Goal: Task Accomplishment & Management: Use online tool/utility

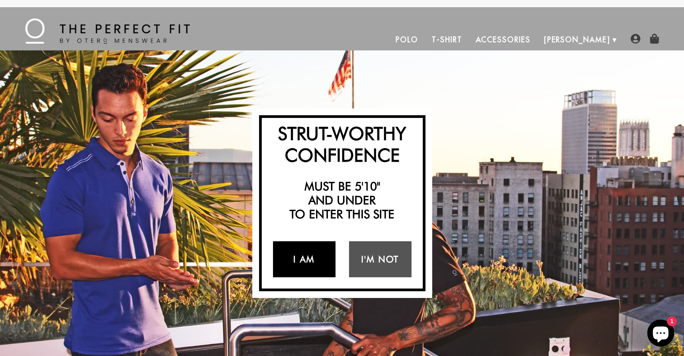
click at [301, 260] on link "I Am" at bounding box center [304, 259] width 62 height 36
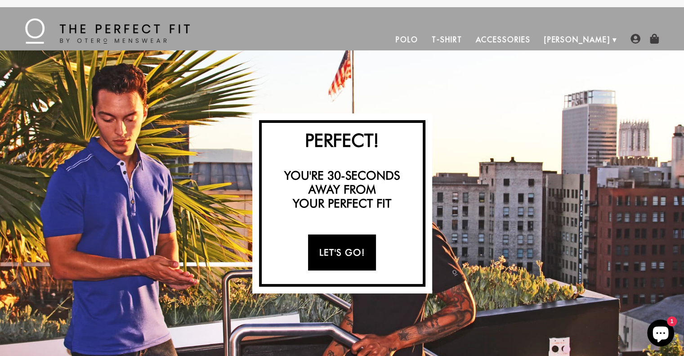
click at [343, 250] on link "Let's Go!" at bounding box center [342, 252] width 68 height 36
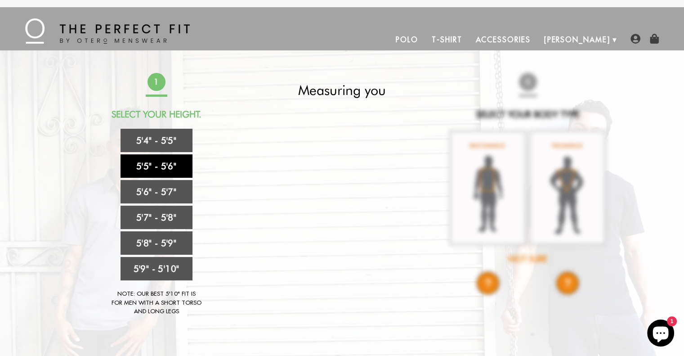
click at [158, 165] on link "5'5" - 5'6"" at bounding box center [156, 165] width 72 height 23
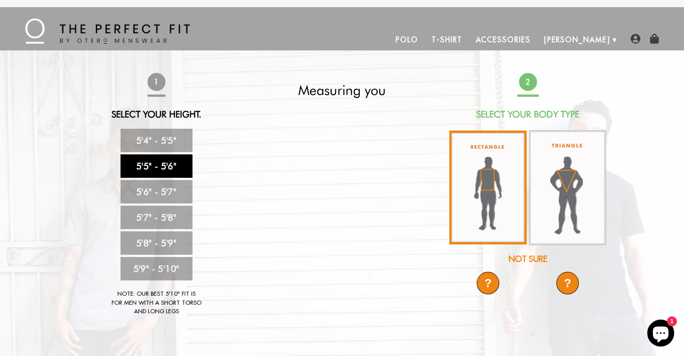
click at [493, 174] on img at bounding box center [487, 187] width 77 height 114
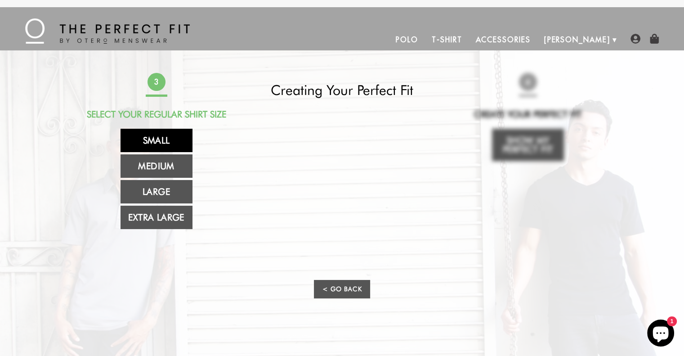
click at [158, 137] on link "Small" at bounding box center [156, 140] width 72 height 23
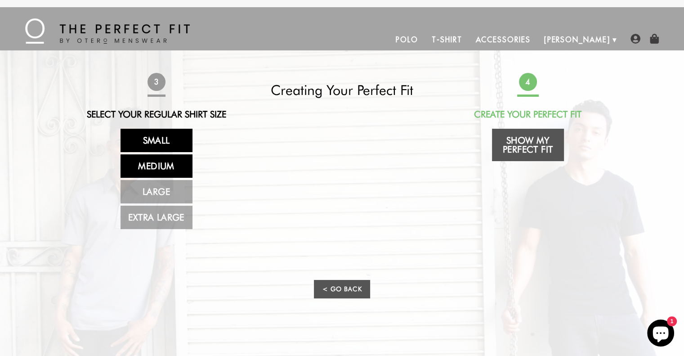
click at [147, 168] on link "Medium" at bounding box center [156, 165] width 72 height 23
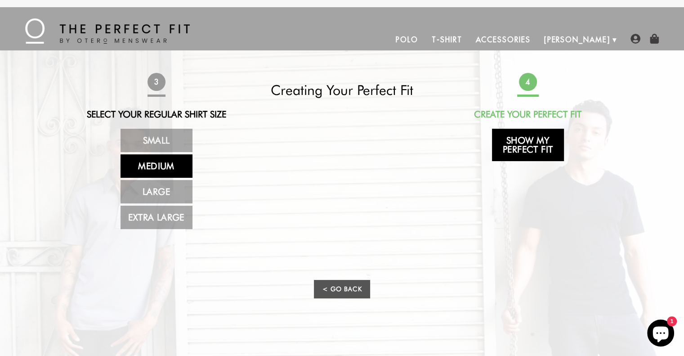
click at [531, 147] on link "Show My Perfect Fit" at bounding box center [528, 145] width 72 height 32
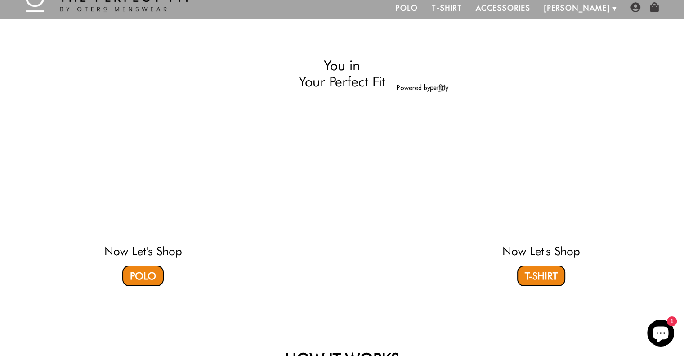
select select "55-56"
select select "M"
